Goal: Task Accomplishment & Management: Use online tool/utility

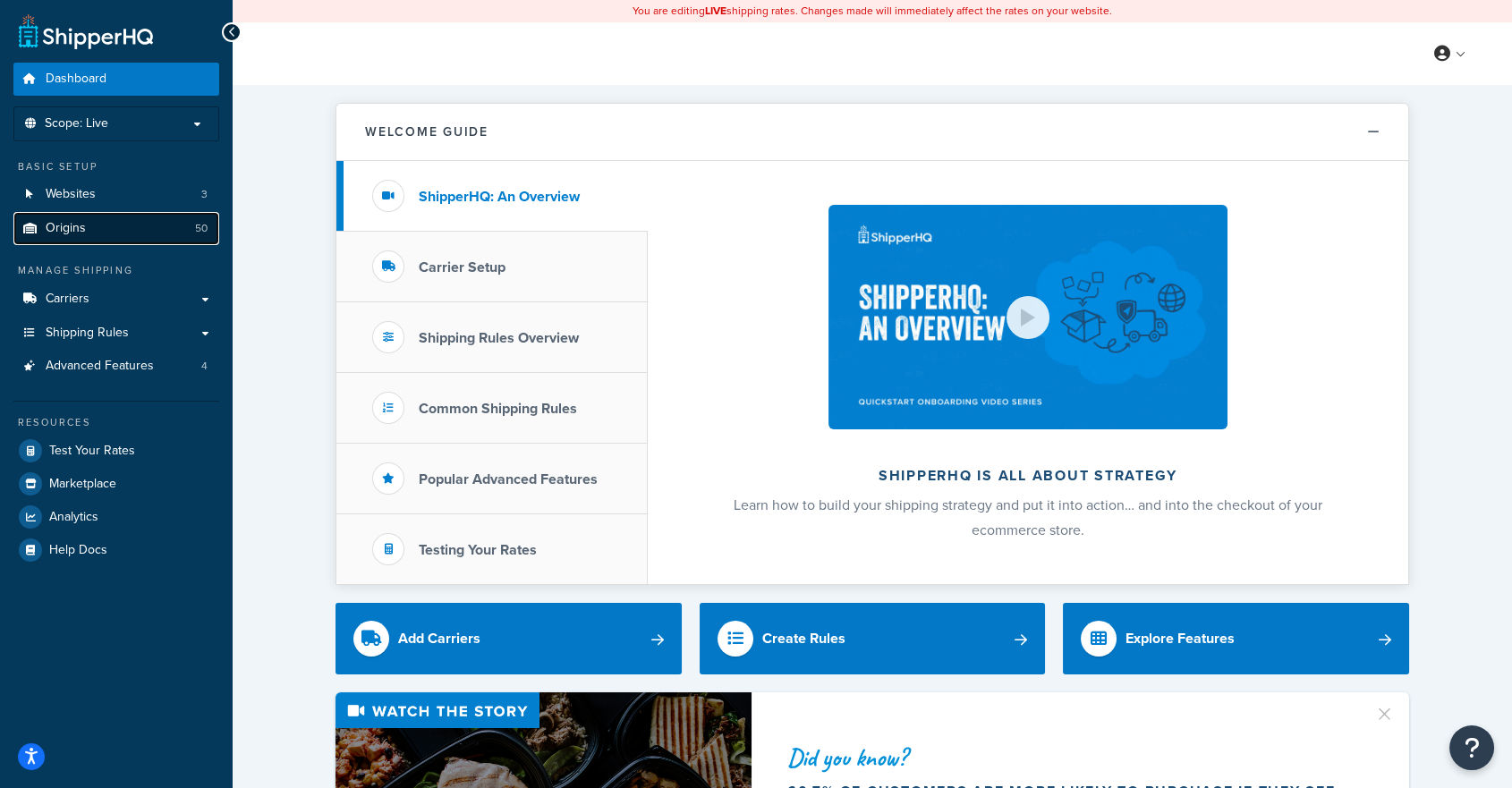
click at [86, 223] on link "Origins 50" at bounding box center [116, 228] width 206 height 33
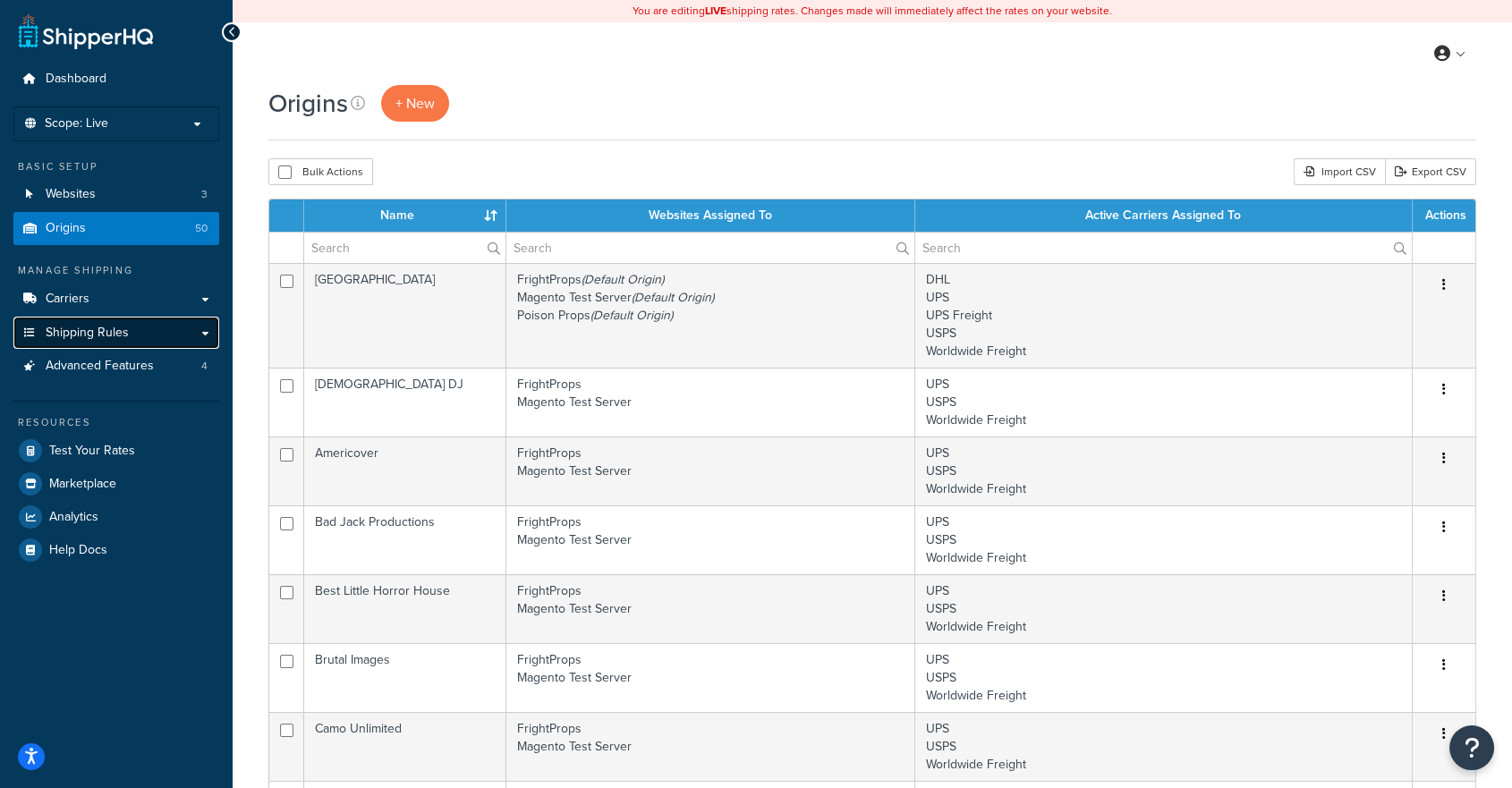
click at [141, 326] on link "Shipping Rules" at bounding box center [116, 333] width 206 height 33
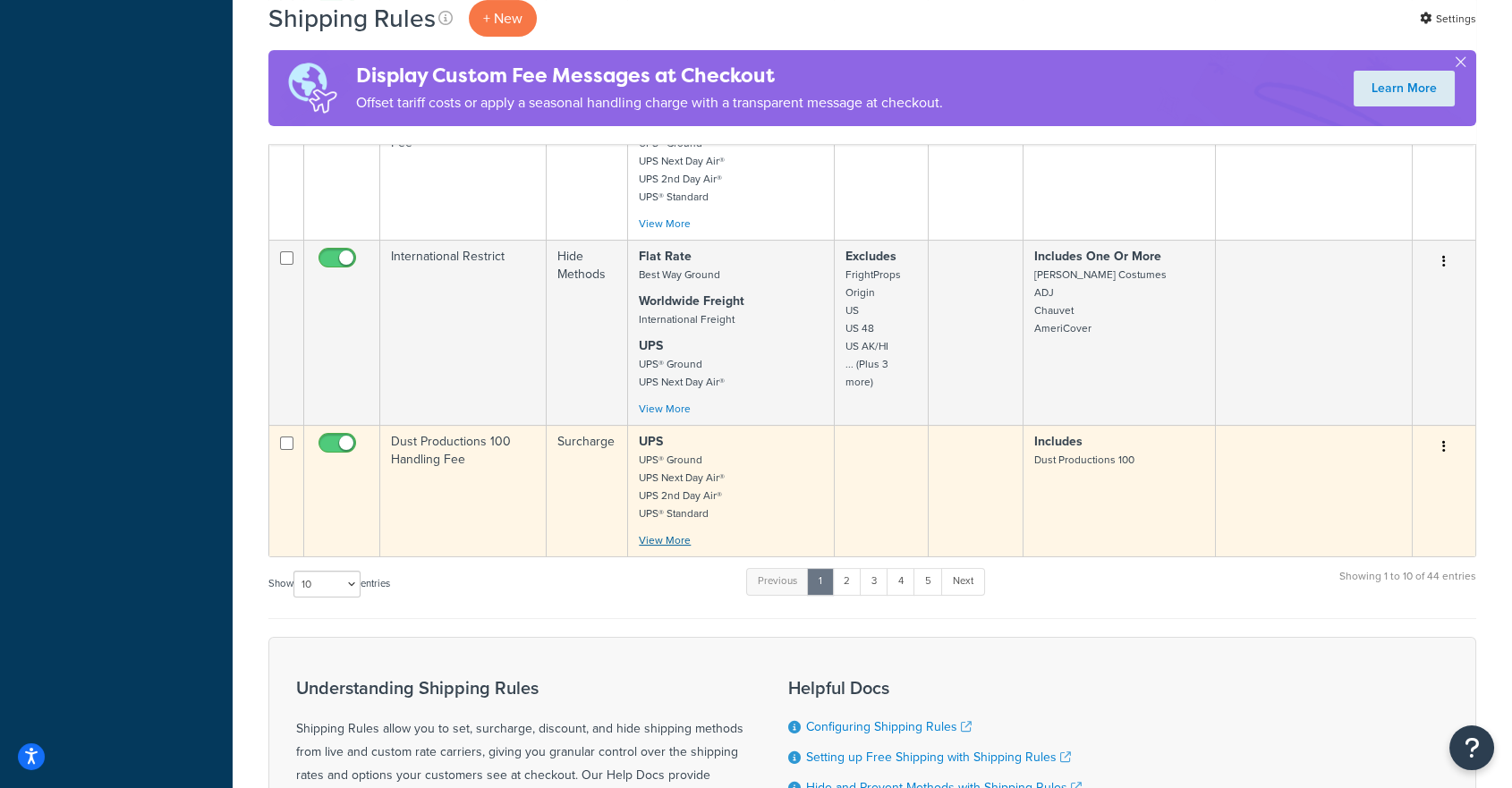
scroll to position [1192, 0]
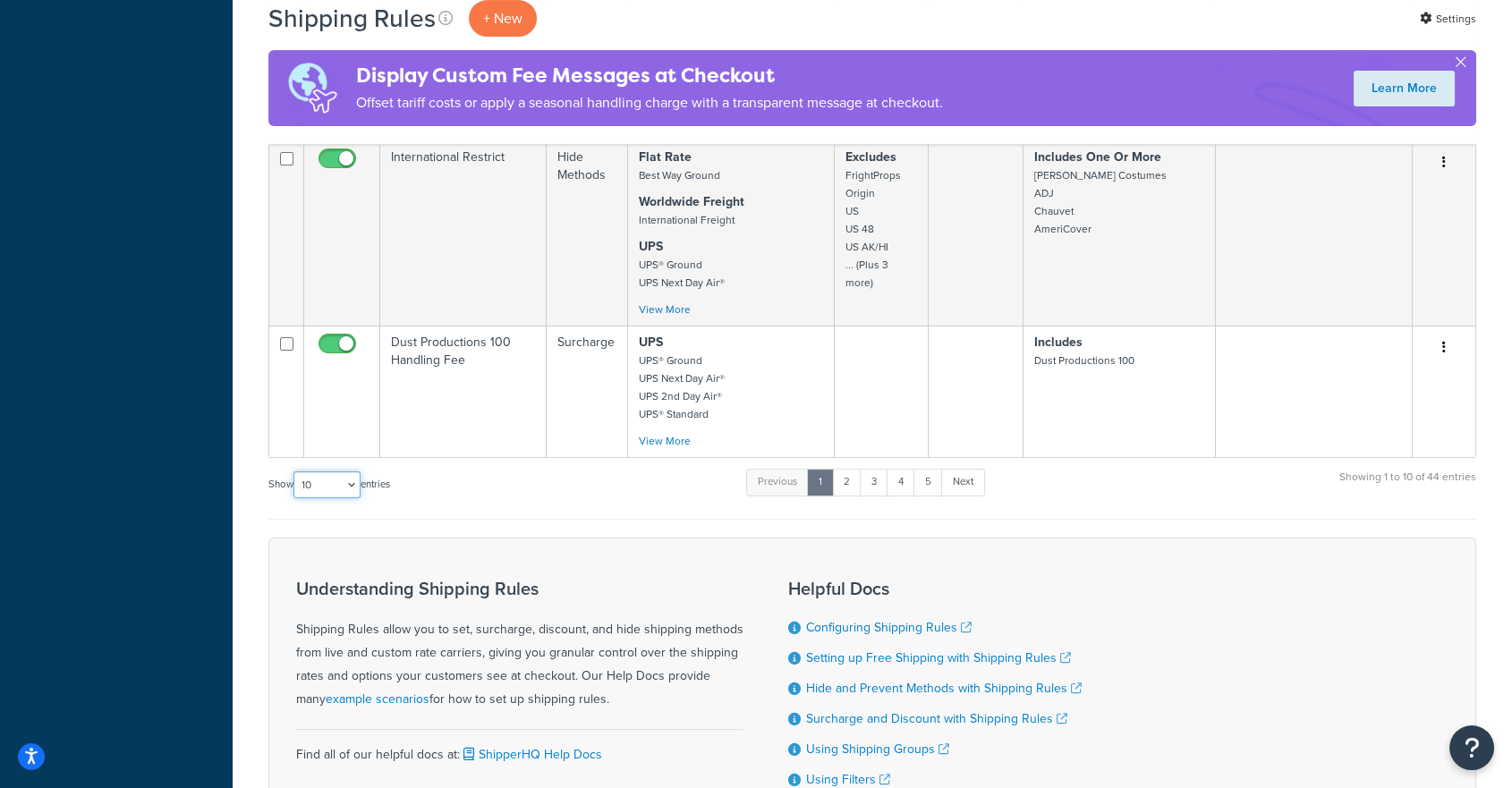
drag, startPoint x: 347, startPoint y: 489, endPoint x: 347, endPoint y: 505, distance: 16.0
click at [347, 489] on select "10 15 25 50 100 1000" at bounding box center [326, 484] width 67 height 27
select select "100"
click at [295, 481] on select "10 15 25 50 100 1000" at bounding box center [326, 484] width 67 height 27
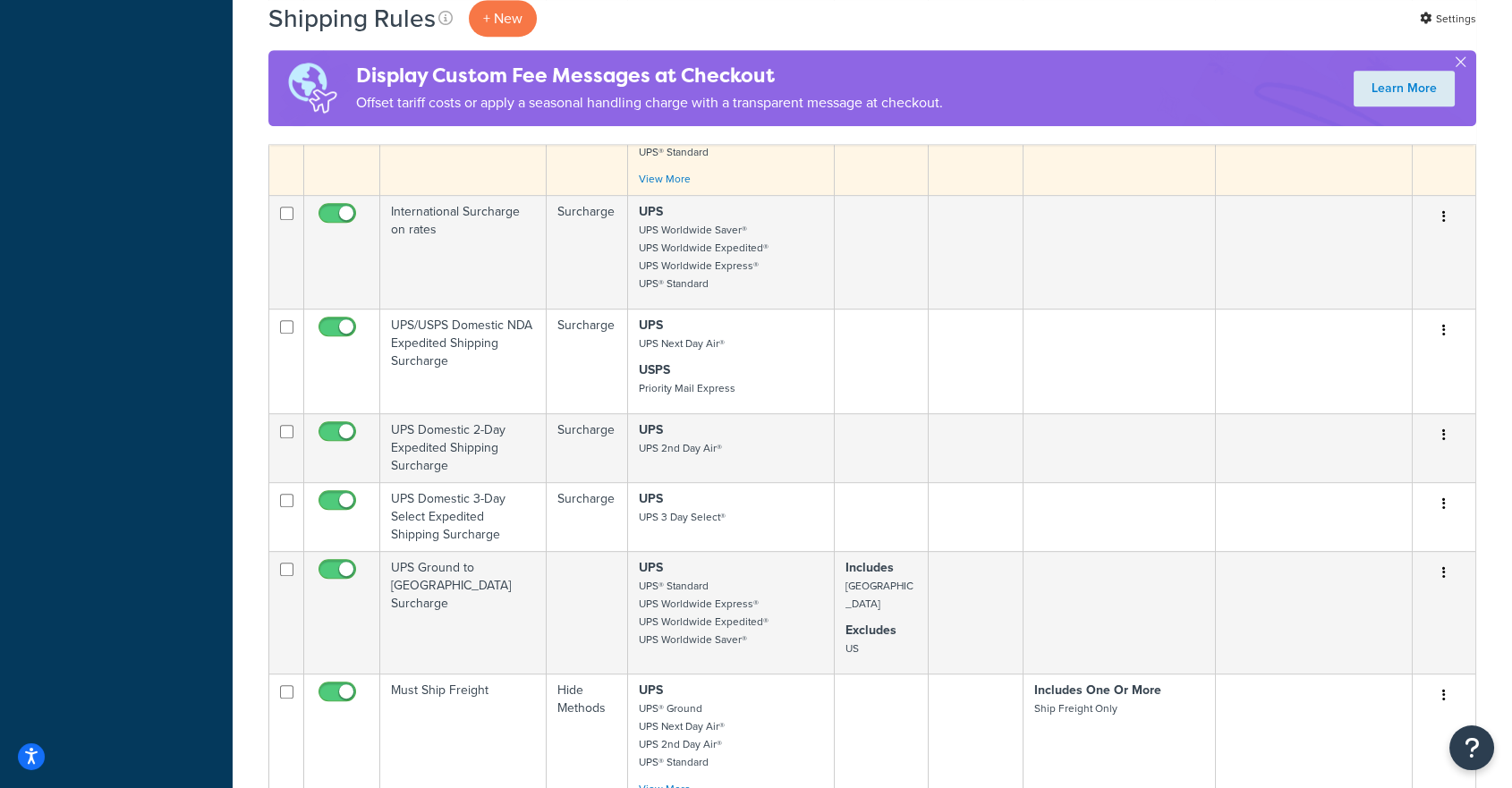
scroll to position [2624, 0]
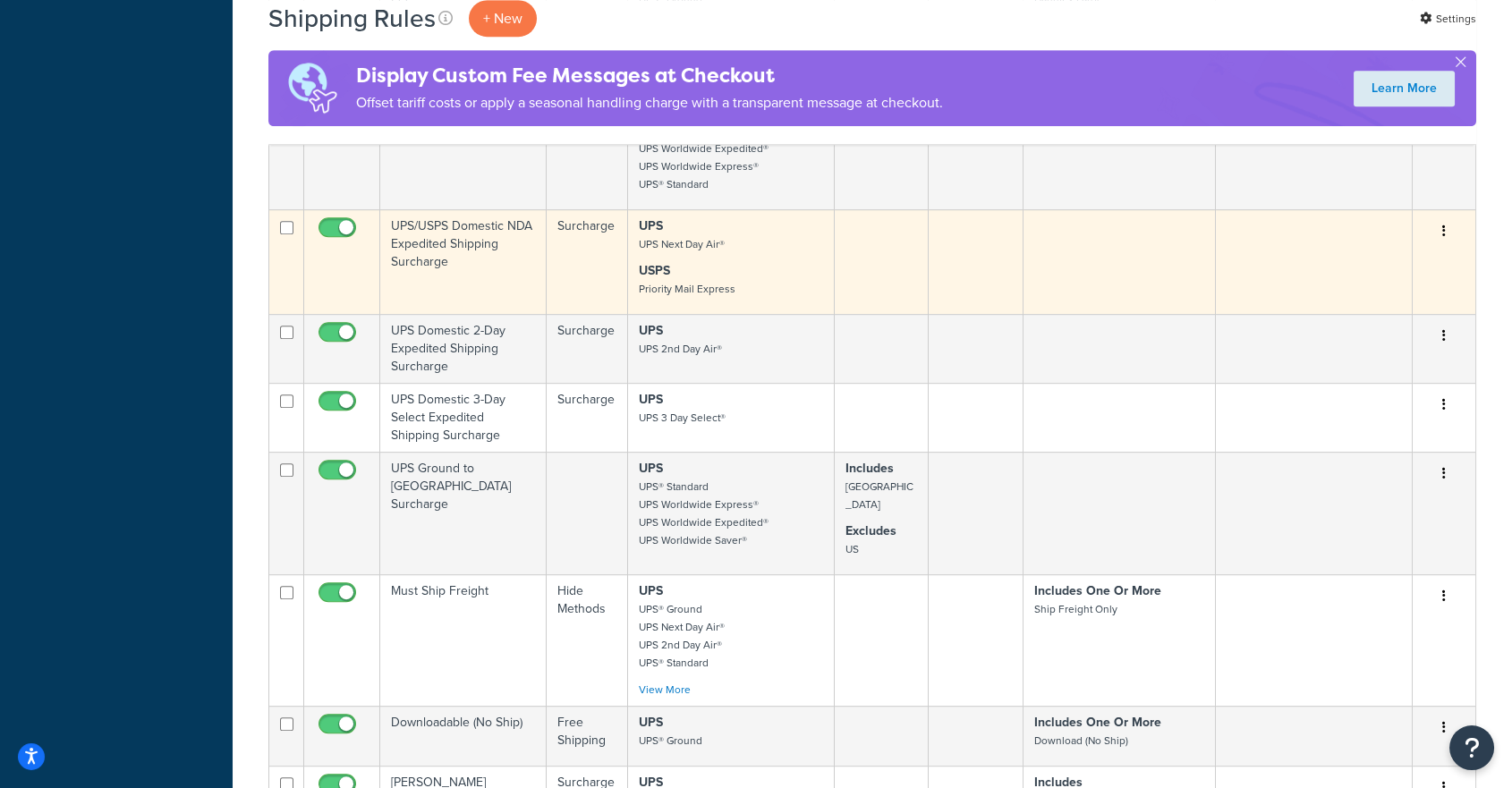
click at [585, 296] on td "Surcharge" at bounding box center [587, 262] width 82 height 105
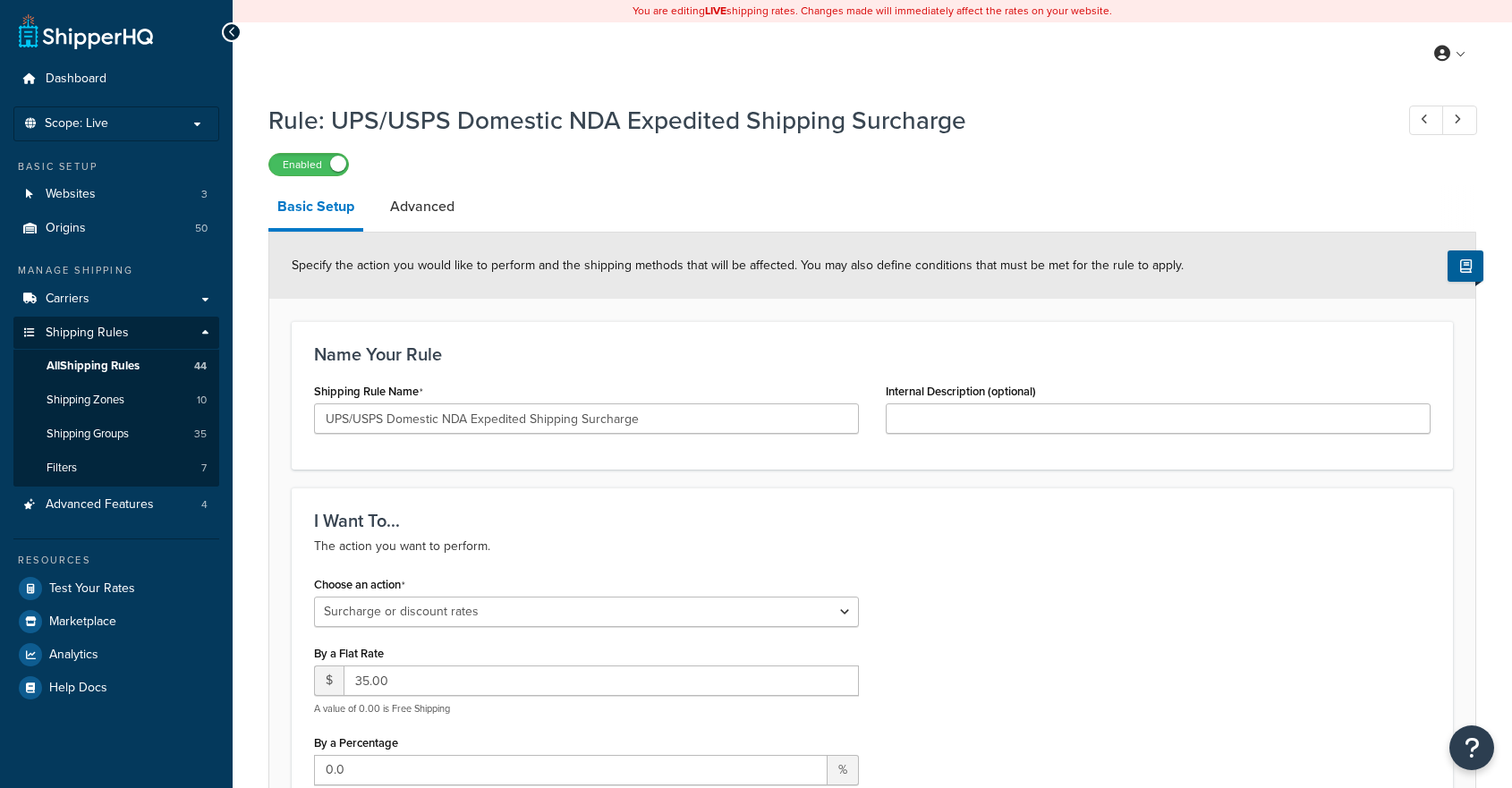
select select "SURCHARGE"
select select "CART"
drag, startPoint x: 401, startPoint y: 678, endPoint x: 313, endPoint y: 673, distance: 88.1
click at [314, 678] on div "$ 35.00" at bounding box center [586, 680] width 544 height 30
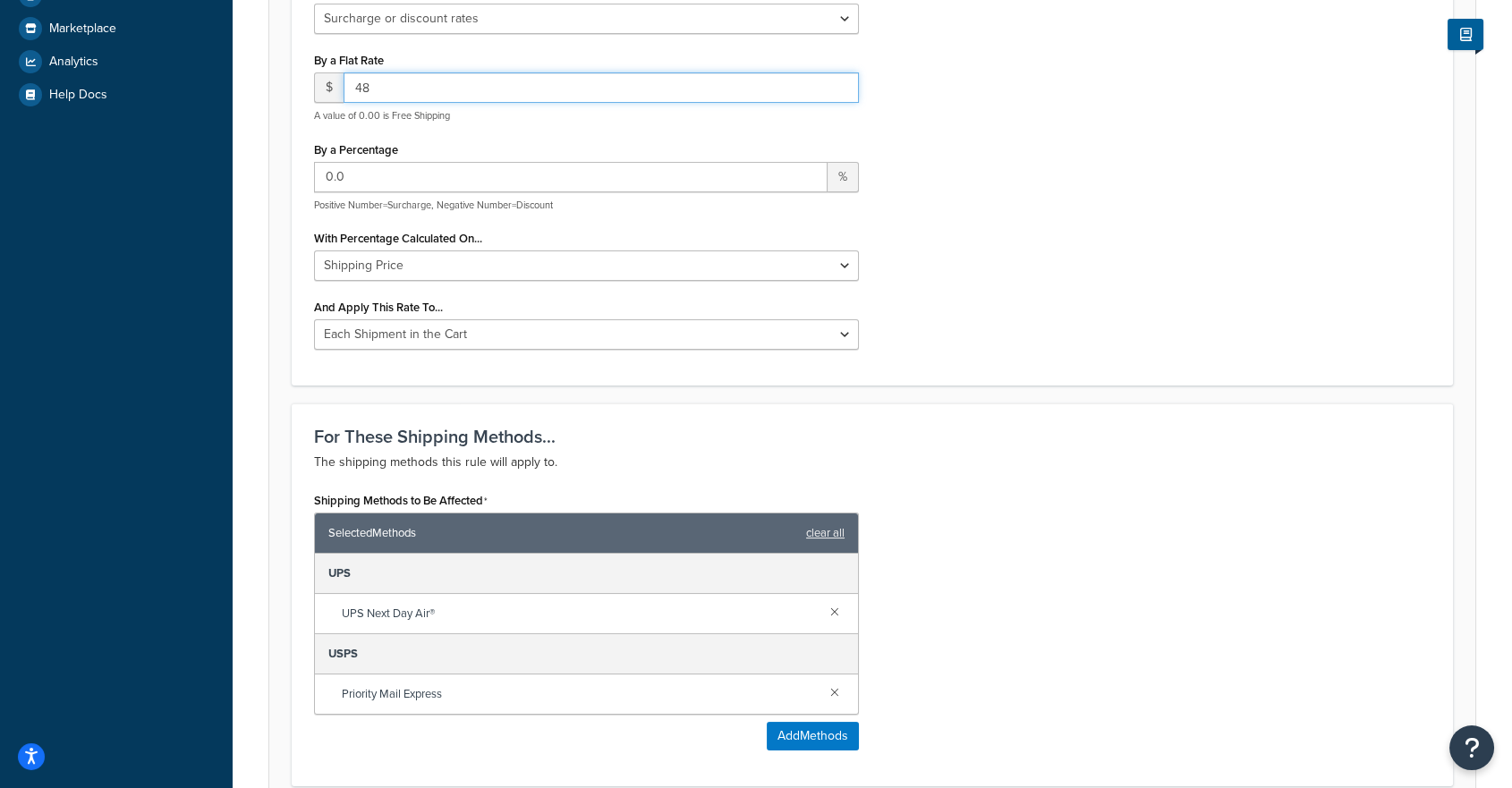
scroll to position [477, 0]
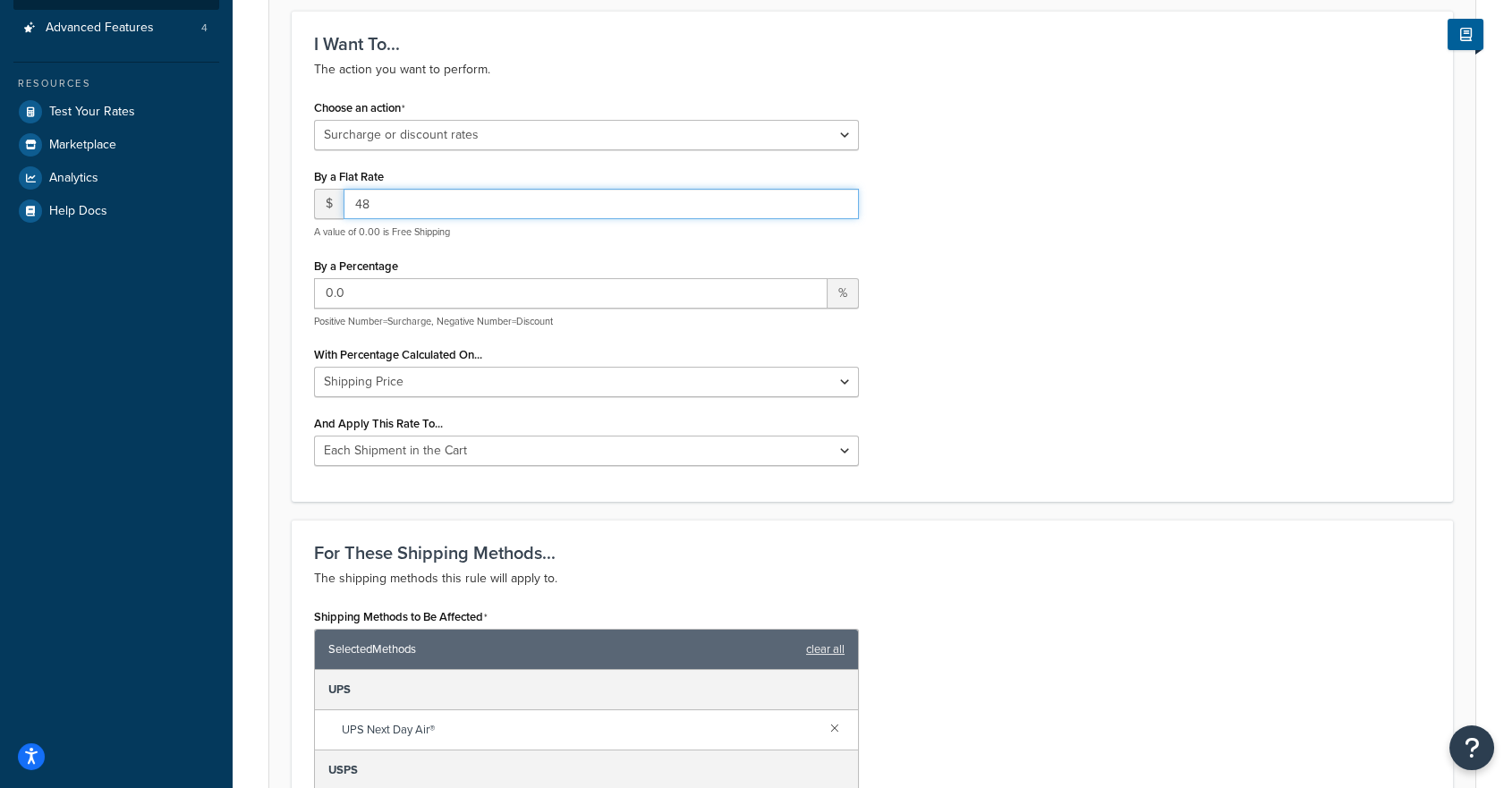
drag, startPoint x: 385, startPoint y: 207, endPoint x: 310, endPoint y: 207, distance: 75.0
click at [310, 207] on div "Choose an action Choose an action Override Rates Surcharge or discount rates Hi…" at bounding box center [586, 287] width 572 height 384
drag, startPoint x: 451, startPoint y: 208, endPoint x: 303, endPoint y: 197, distance: 148.4
click at [303, 197] on div "Choose an action Choose an action Override Rates Surcharge or discount rates Hi…" at bounding box center [586, 287] width 572 height 384
type input "50"
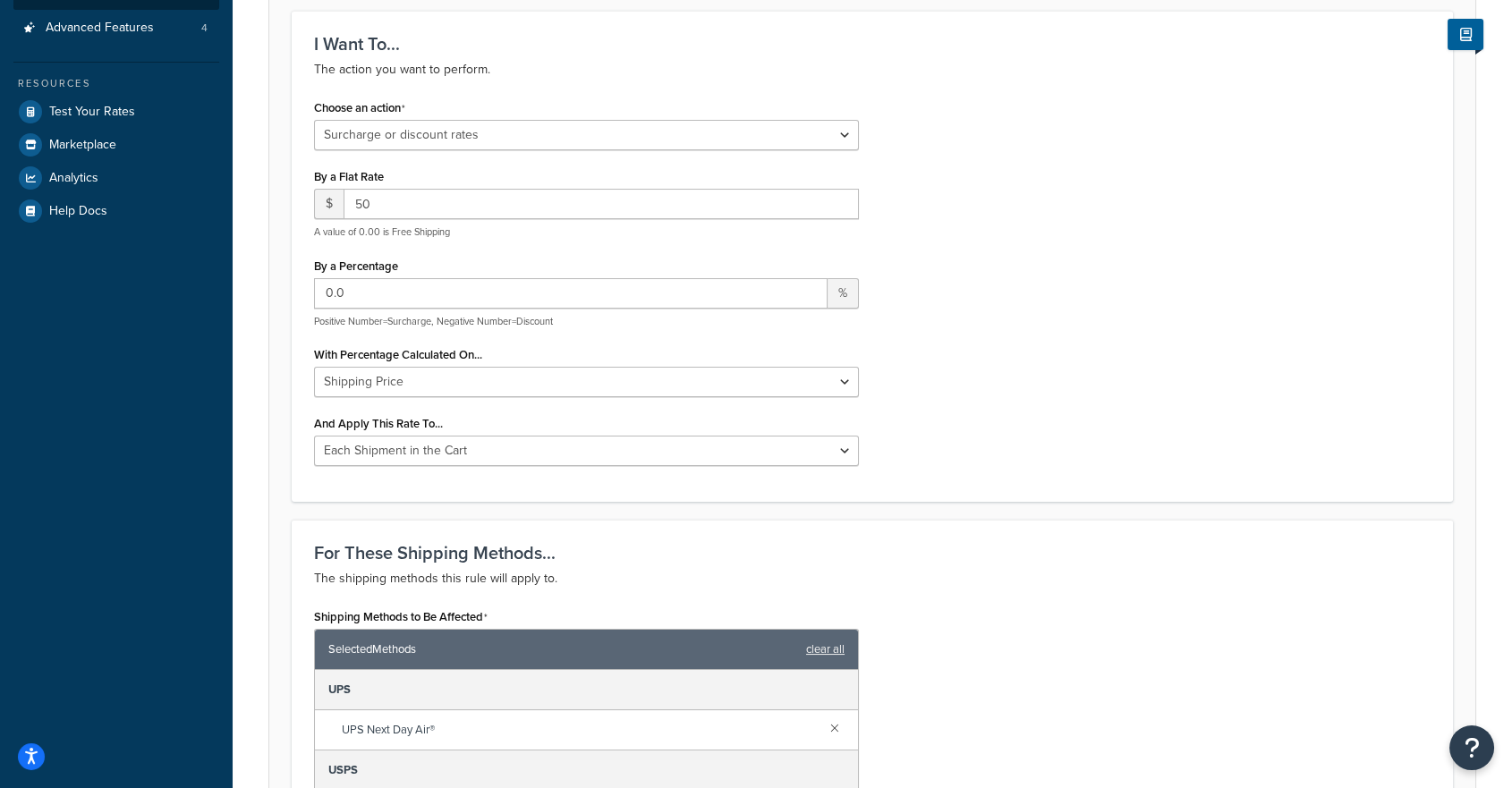
click at [1224, 277] on div "Choose an action Choose an action Override Rates Surcharge or discount rates Hi…" at bounding box center [872, 287] width 1143 height 384
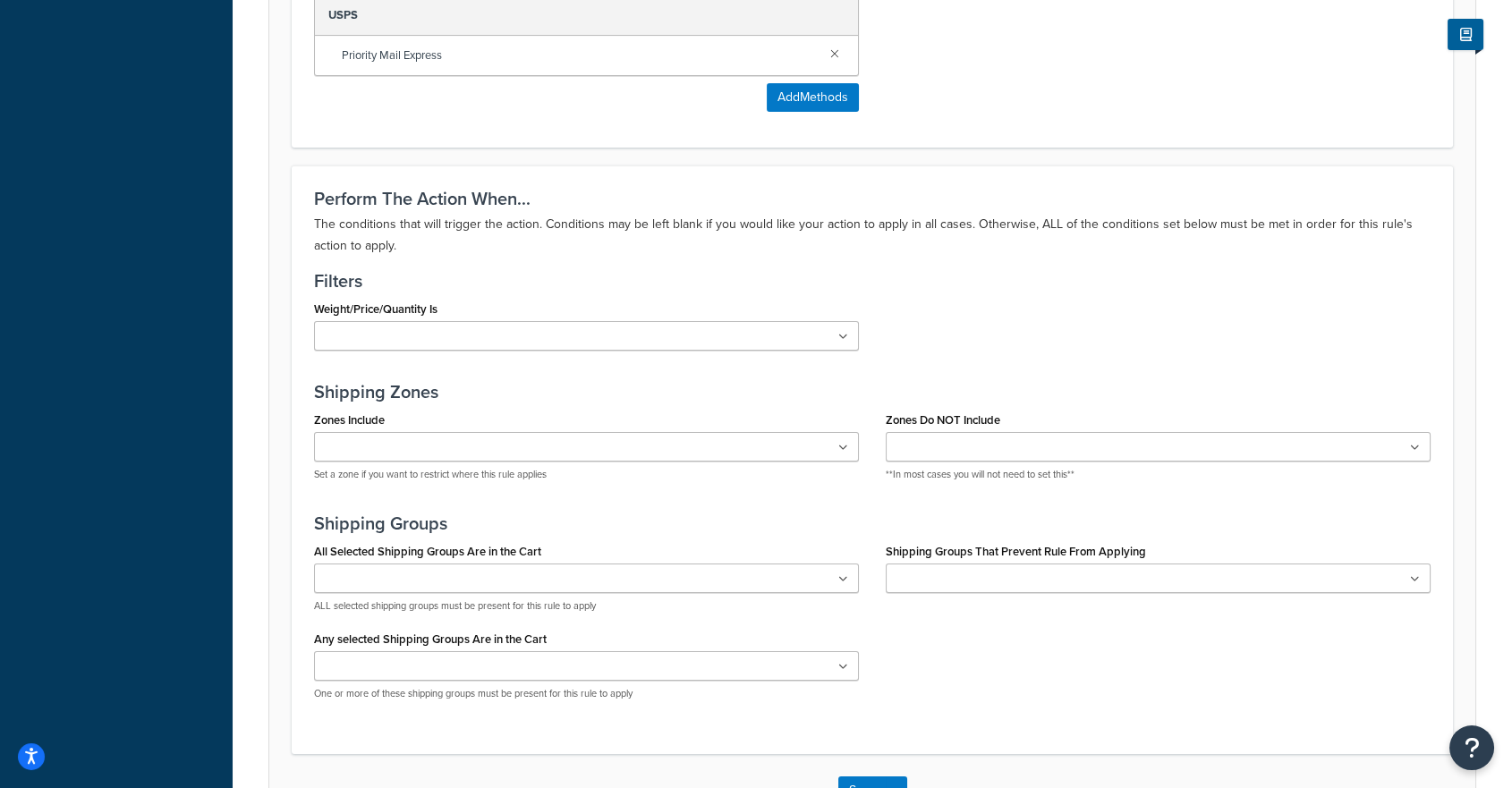
scroll to position [1361, 0]
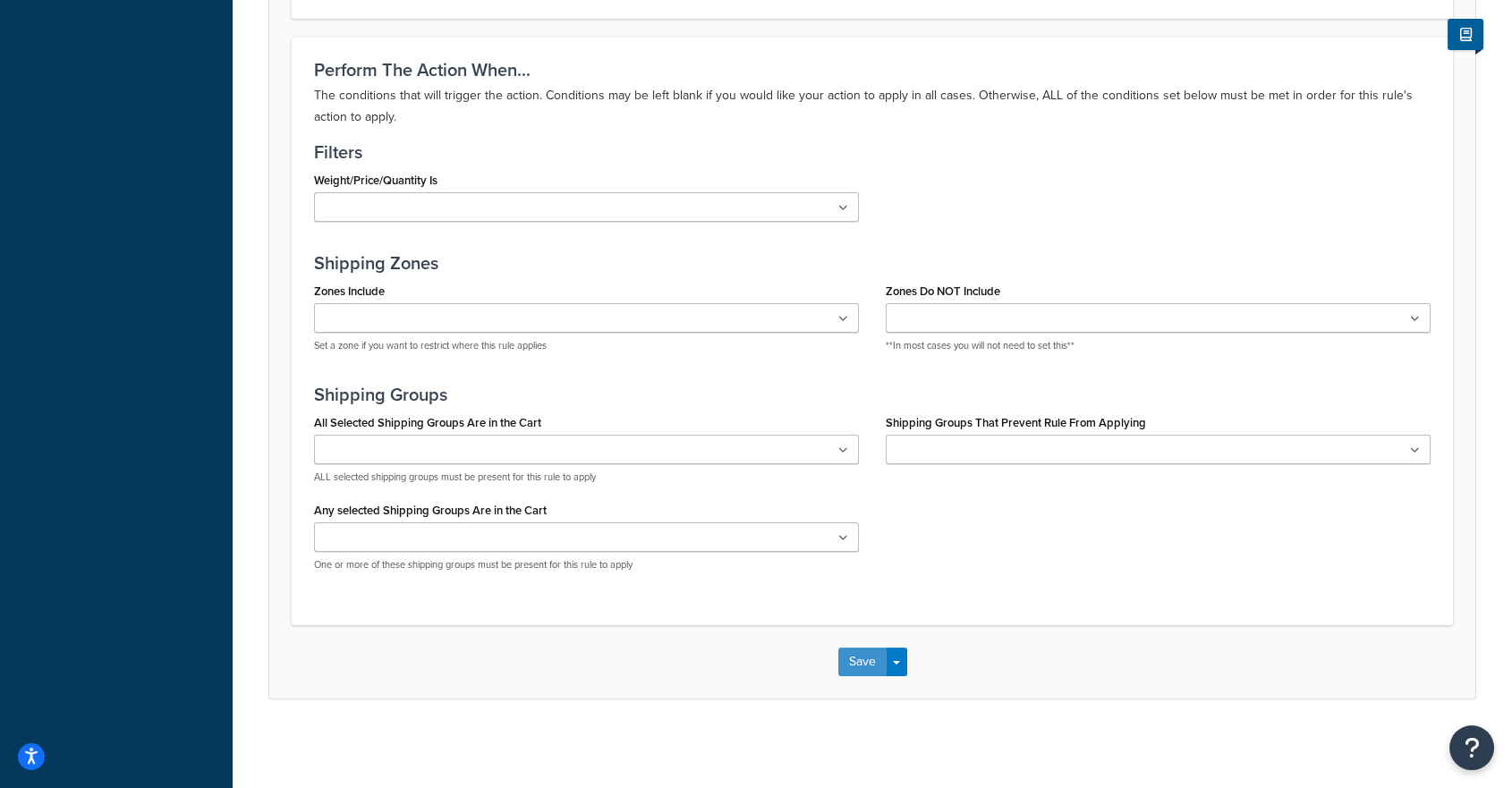
drag, startPoint x: 852, startPoint y: 653, endPoint x: 931, endPoint y: 648, distance: 79.2
click at [851, 653] on button "Save" at bounding box center [862, 662] width 49 height 29
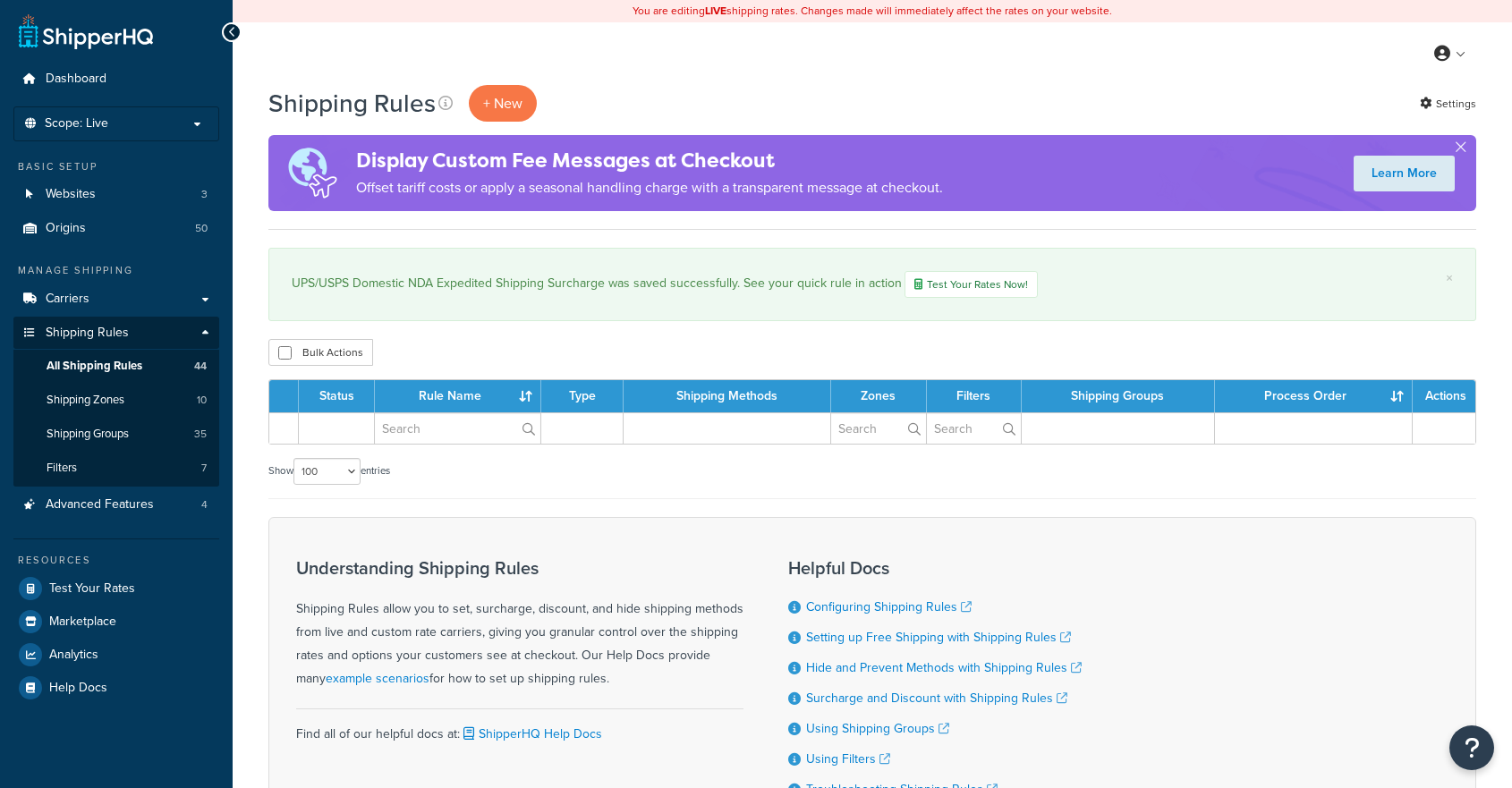
select select "100"
